Goal: Task Accomplishment & Management: Use online tool/utility

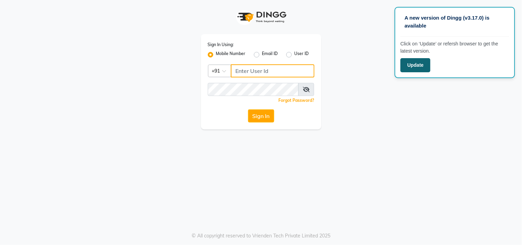
type input "8104298484"
click at [411, 63] on button "Update" at bounding box center [415, 65] width 30 height 14
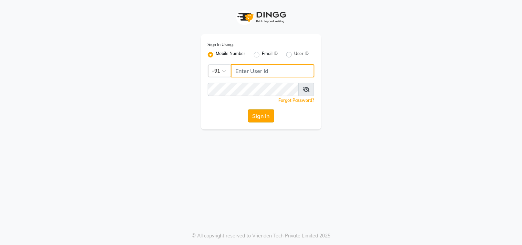
type input "8104298484"
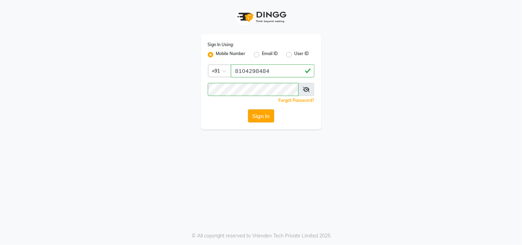
click at [257, 114] on button "Sign In" at bounding box center [261, 115] width 26 height 13
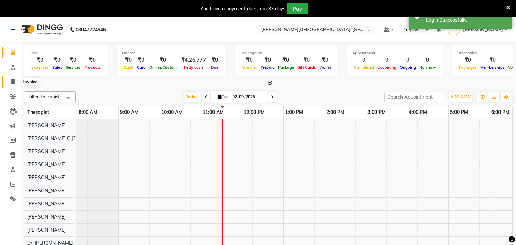
click at [12, 82] on icon at bounding box center [13, 81] width 4 height 5
select select "6810"
select select "service"
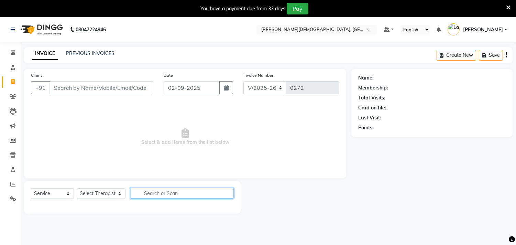
click at [169, 194] on input "text" at bounding box center [182, 193] width 103 height 11
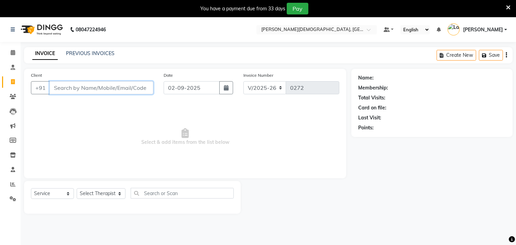
click at [62, 88] on input "Client" at bounding box center [102, 87] width 104 height 13
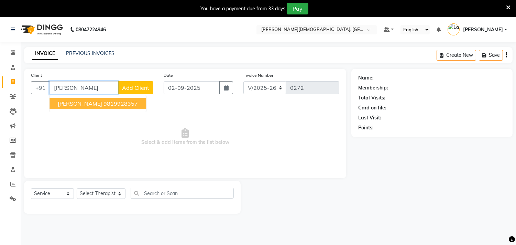
click at [80, 101] on span "Niraj Chaudhary" at bounding box center [80, 103] width 44 height 7
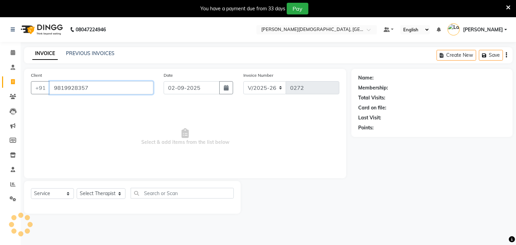
type input "9819928357"
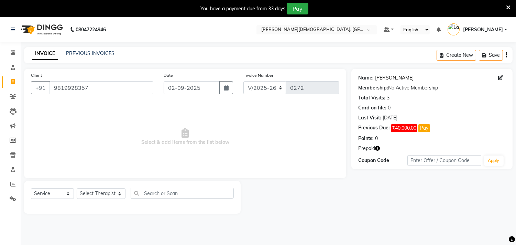
click at [393, 78] on link "Niraj Chaudhary" at bounding box center [394, 77] width 39 height 7
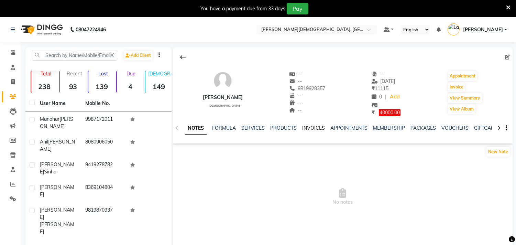
click at [307, 125] on link "INVOICES" at bounding box center [313, 128] width 23 height 6
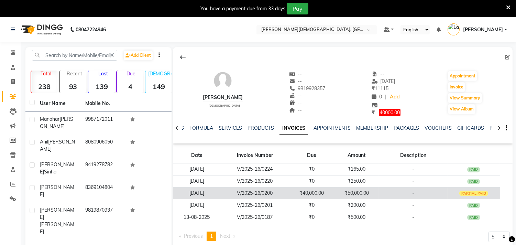
click at [202, 194] on td "17-08-2025" at bounding box center [196, 193] width 47 height 12
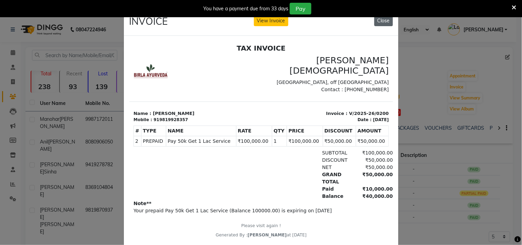
click at [377, 21] on button "Close" at bounding box center [383, 20] width 19 height 11
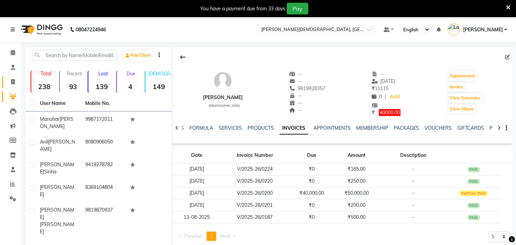
click at [13, 84] on icon at bounding box center [13, 81] width 4 height 5
select select "service"
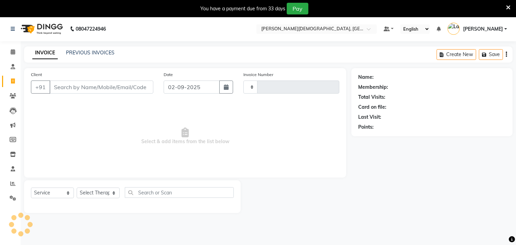
type input "0272"
select select "6810"
